Goal: Task Accomplishment & Management: Manage account settings

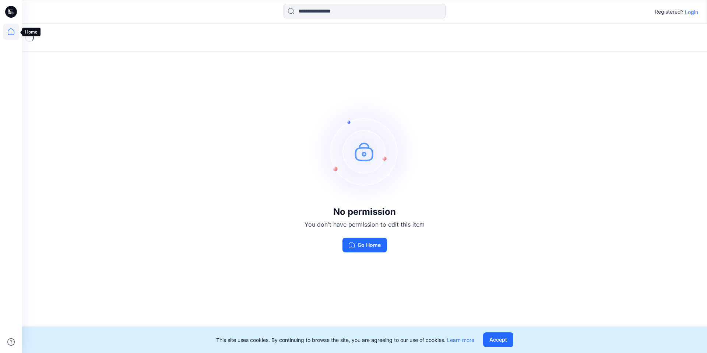
click at [12, 30] on icon at bounding box center [11, 32] width 16 height 16
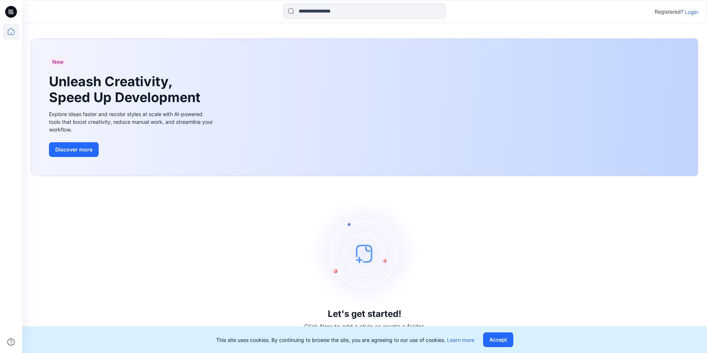
drag, startPoint x: 688, startPoint y: 13, endPoint x: 683, endPoint y: 14, distance: 5.8
click at [688, 13] on p "Login" at bounding box center [691, 12] width 13 height 8
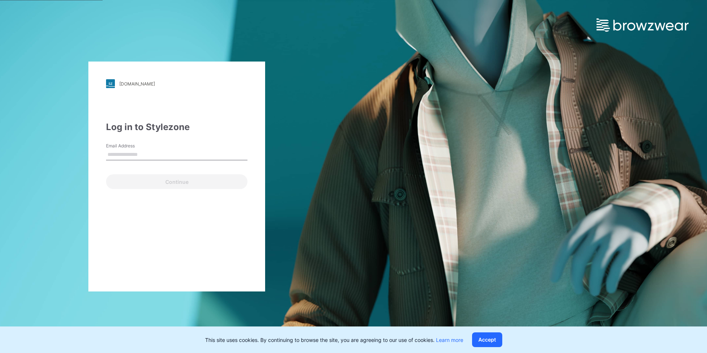
type input "**********"
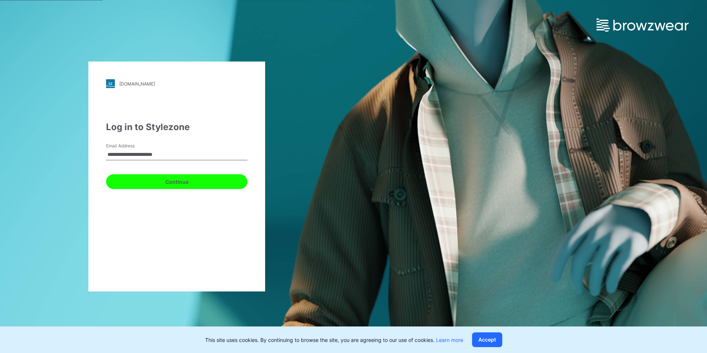
click at [184, 179] on button "Continue" at bounding box center [176, 181] width 141 height 15
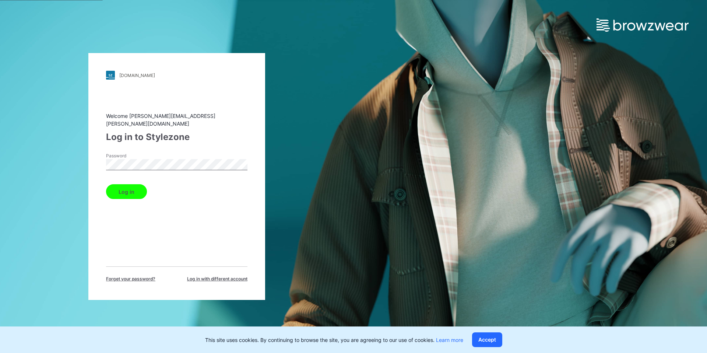
click at [106, 184] on button "Log in" at bounding box center [126, 191] width 41 height 15
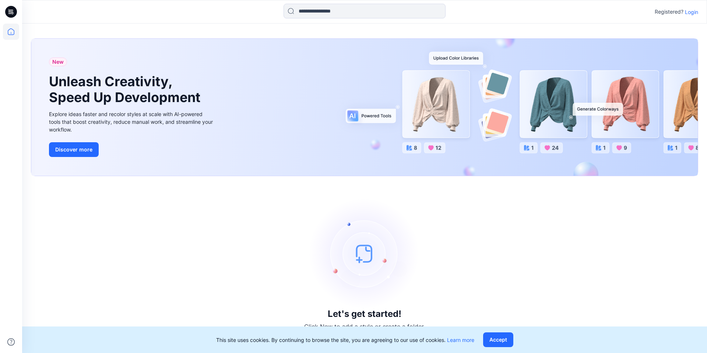
click at [690, 13] on p "Login" at bounding box center [691, 12] width 13 height 8
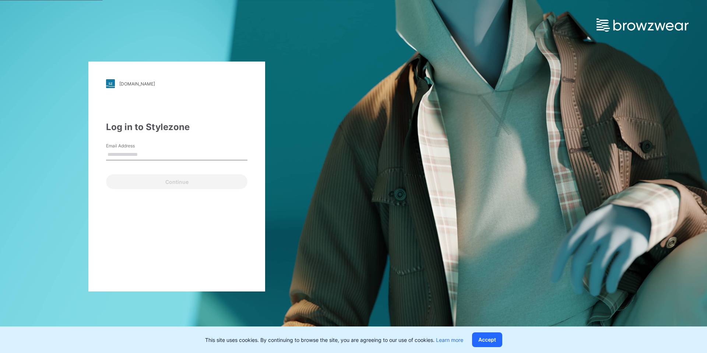
type input "**********"
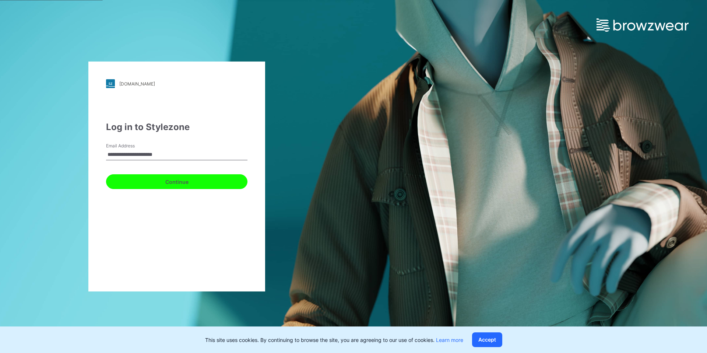
click at [191, 184] on button "Continue" at bounding box center [176, 181] width 141 height 15
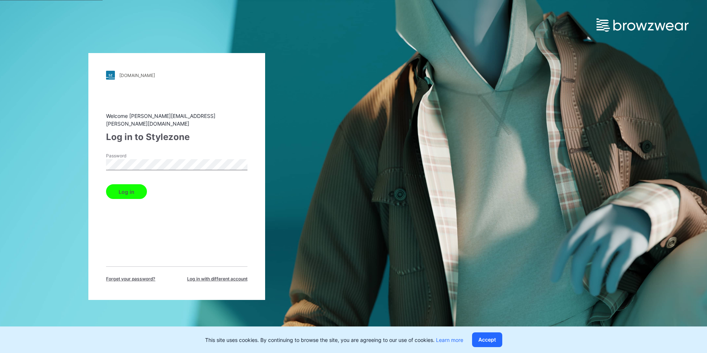
click at [106, 184] on button "Log in" at bounding box center [126, 191] width 41 height 15
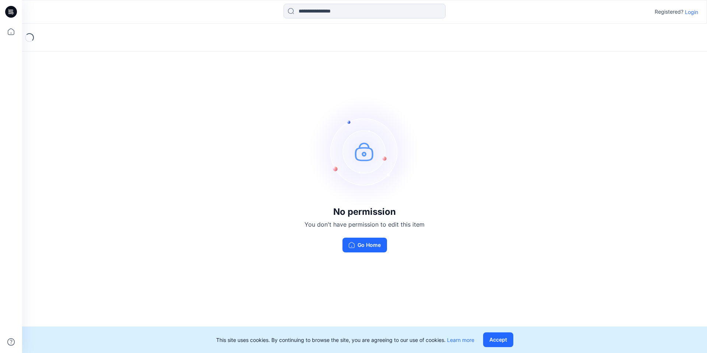
click at [691, 12] on p "Login" at bounding box center [691, 12] width 13 height 8
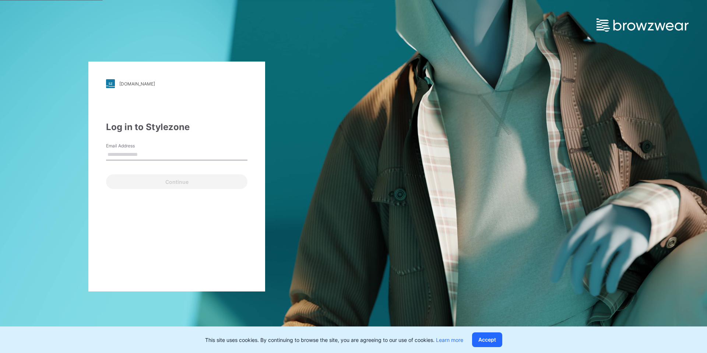
type input "**********"
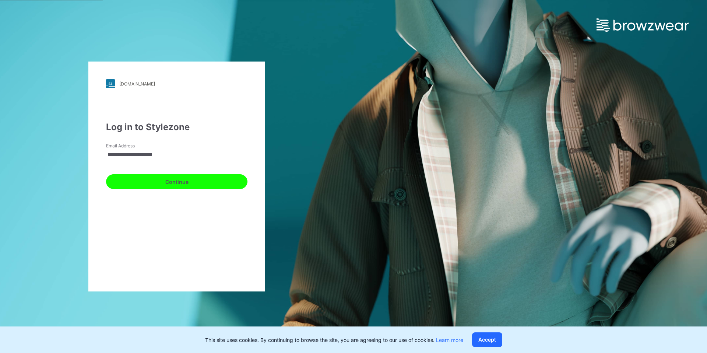
click at [186, 186] on button "Continue" at bounding box center [176, 181] width 141 height 15
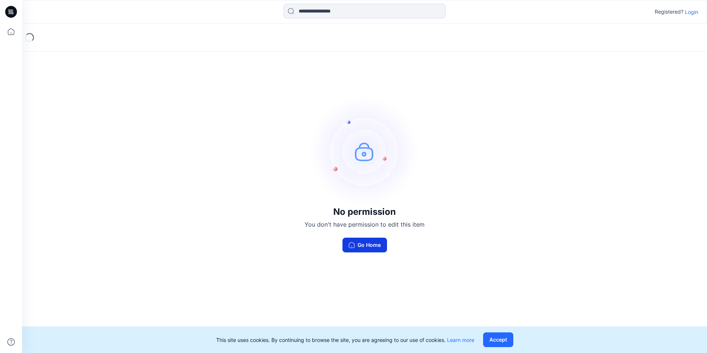
click at [366, 250] on button "Go Home" at bounding box center [365, 245] width 45 height 15
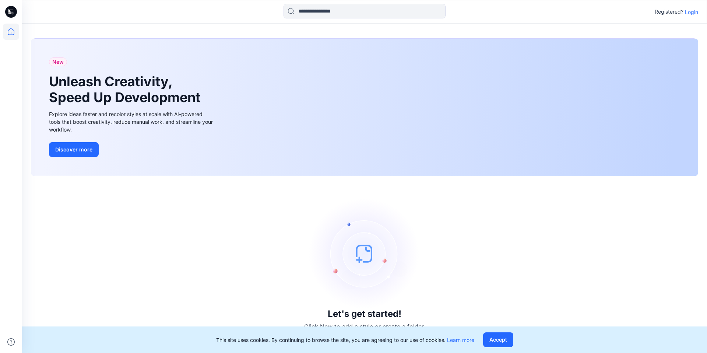
click at [693, 12] on p "Login" at bounding box center [691, 12] width 13 height 8
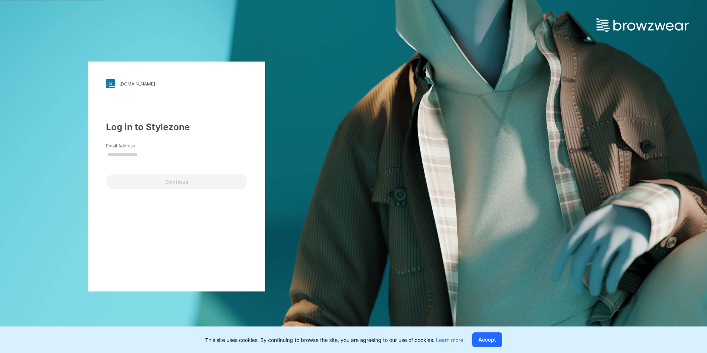
type input "**********"
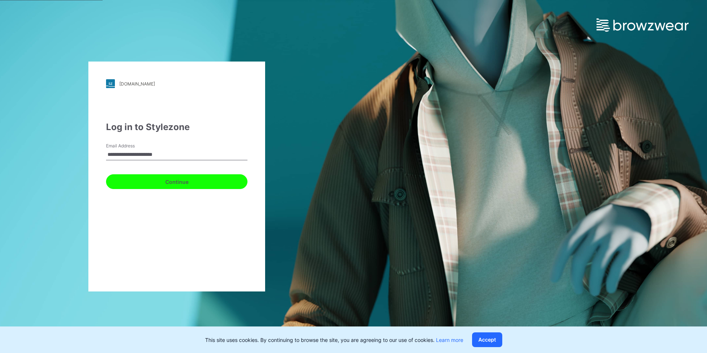
click at [195, 184] on button "Continue" at bounding box center [176, 181] width 141 height 15
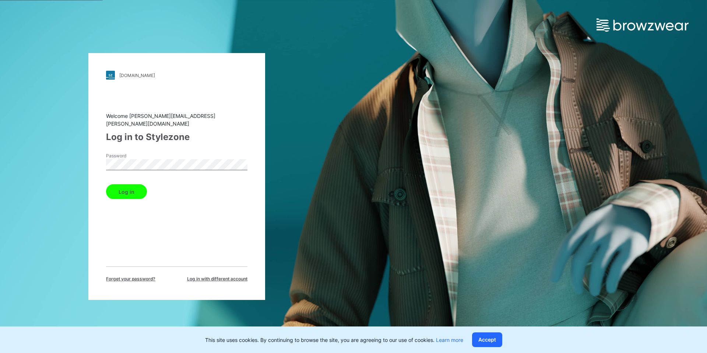
click at [164, 185] on div "Log in" at bounding box center [176, 190] width 141 height 18
click at [135, 191] on button "Log in" at bounding box center [126, 191] width 41 height 15
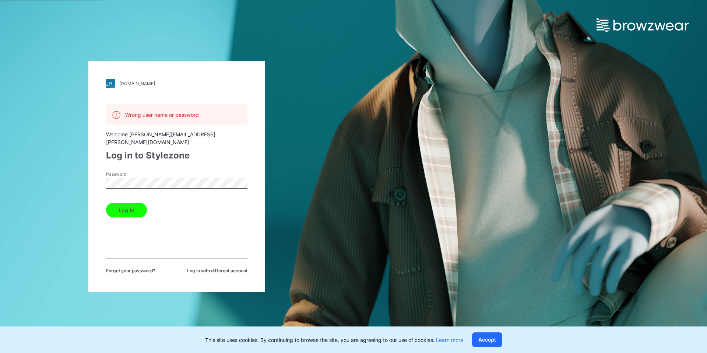
click at [119, 203] on button "Log in" at bounding box center [126, 210] width 41 height 15
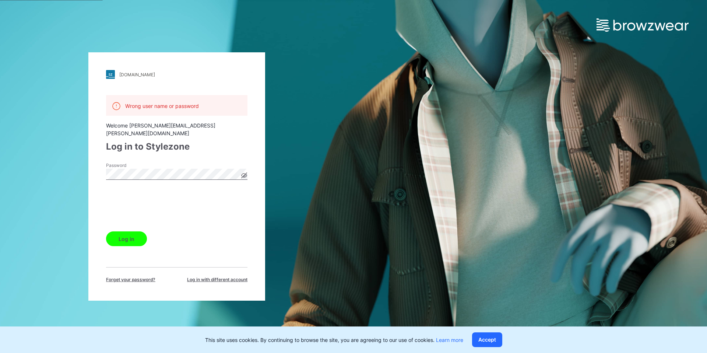
click at [128, 234] on button "Log in" at bounding box center [126, 238] width 41 height 15
click at [245, 175] on icon at bounding box center [244, 176] width 2 height 2
click at [136, 278] on span "Forget your password?" at bounding box center [130, 279] width 49 height 7
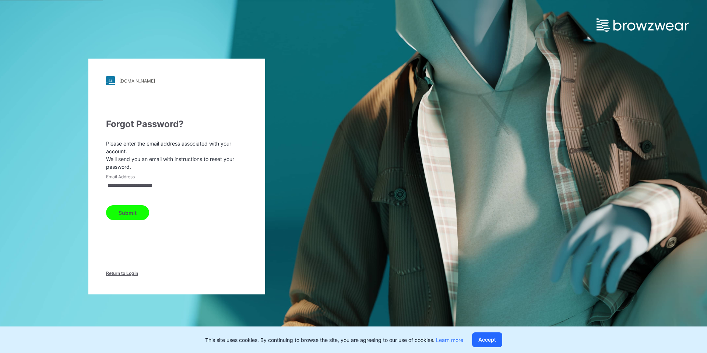
click at [124, 214] on button "Submit" at bounding box center [127, 212] width 43 height 15
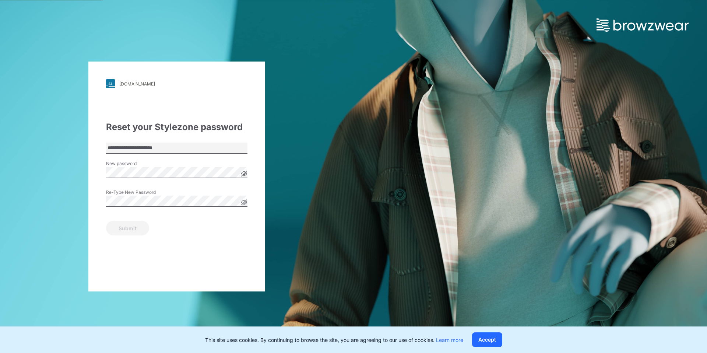
click at [243, 174] on icon at bounding box center [245, 174] width 6 height 6
click at [153, 206] on div "Re-Type New Password Verify Password is required" at bounding box center [176, 200] width 141 height 22
click at [136, 231] on button "Submit" at bounding box center [127, 228] width 43 height 15
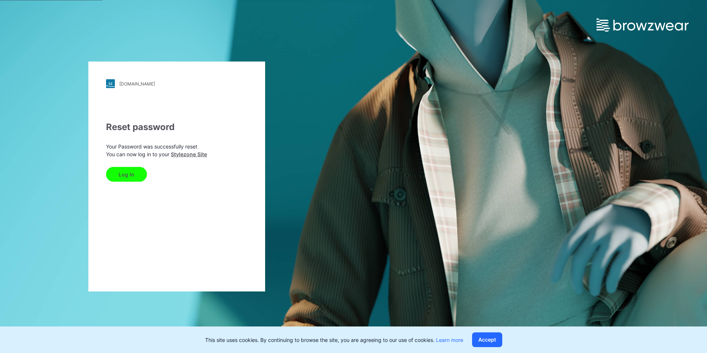
click at [120, 174] on button "Log In" at bounding box center [126, 174] width 41 height 15
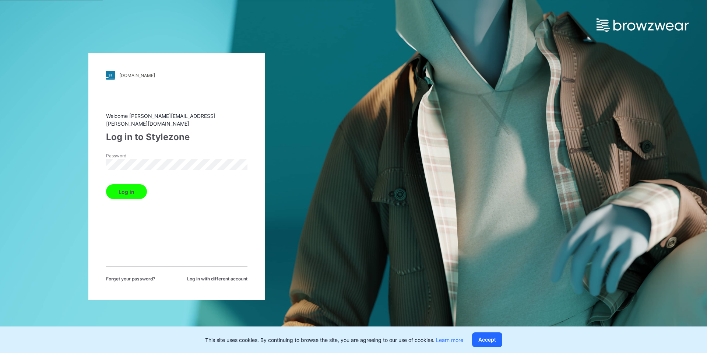
click at [137, 187] on button "Log in" at bounding box center [126, 191] width 41 height 15
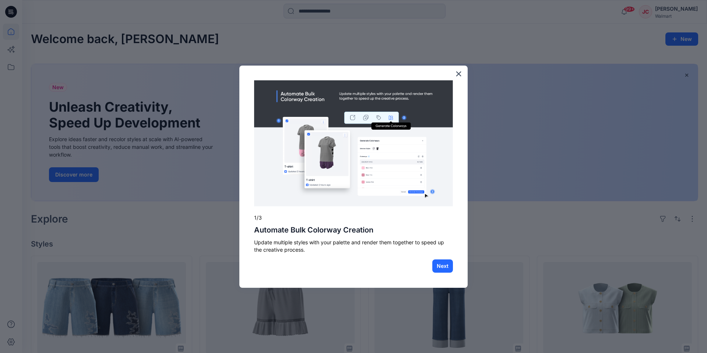
drag, startPoint x: 459, startPoint y: 76, endPoint x: 456, endPoint y: 80, distance: 5.4
click at [459, 76] on button "×" at bounding box center [458, 74] width 7 height 12
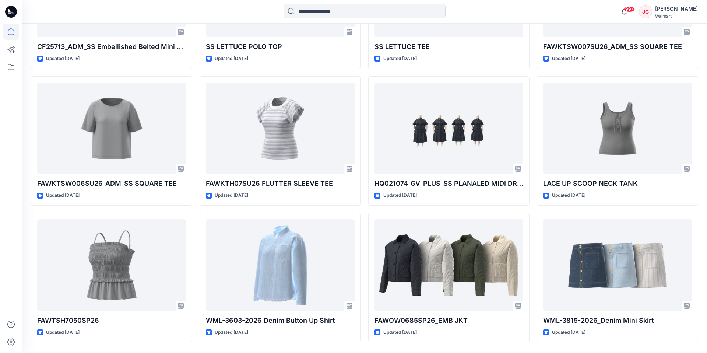
scroll to position [4035, 0]
